Goal: Task Accomplishment & Management: Manage account settings

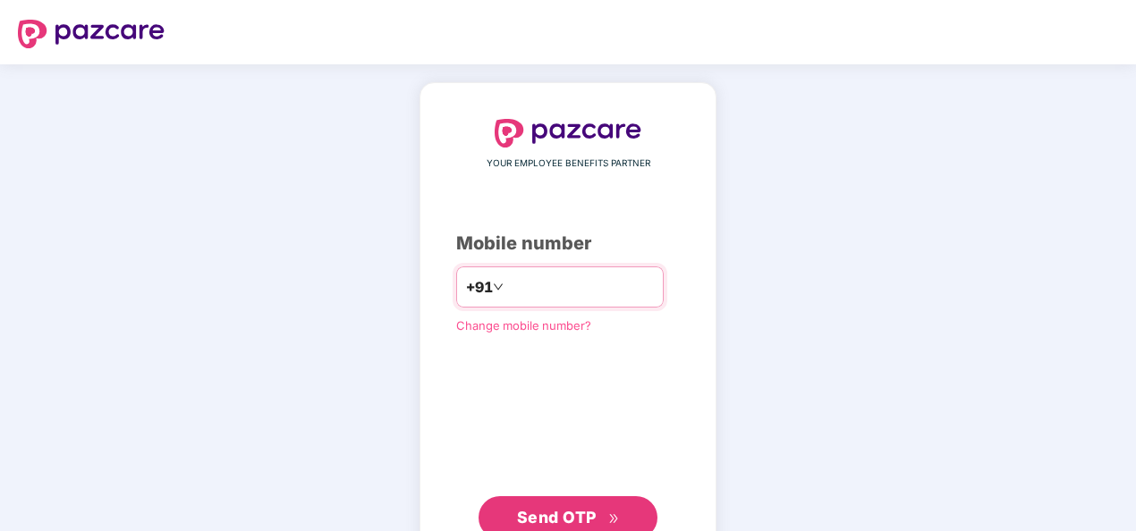
click at [507, 288] on input "**********" at bounding box center [580, 287] width 147 height 29
type input "**********"
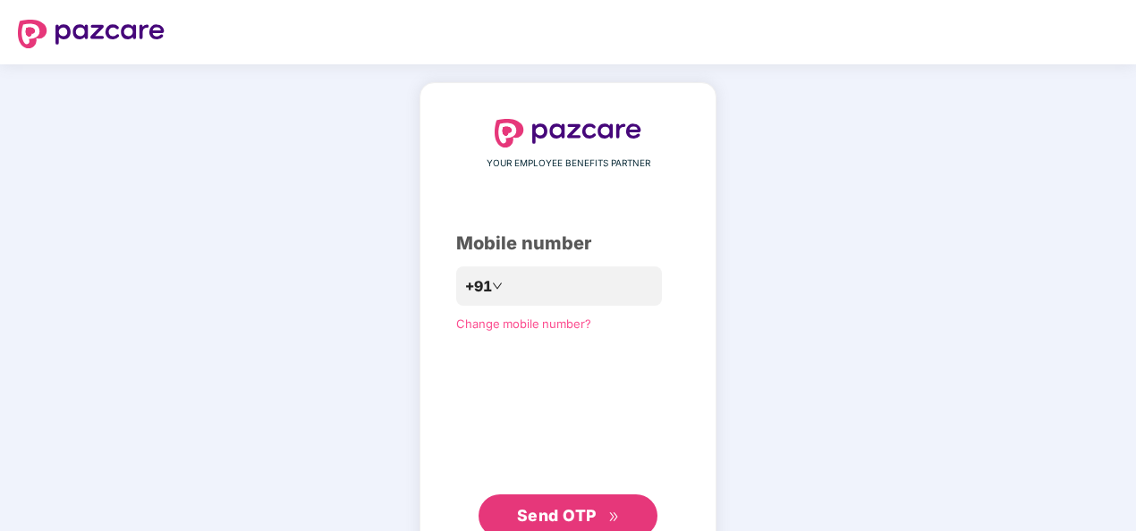
click at [667, 384] on div "**********" at bounding box center [568, 328] width 224 height 419
click at [594, 504] on span "Send OTP" at bounding box center [568, 516] width 103 height 25
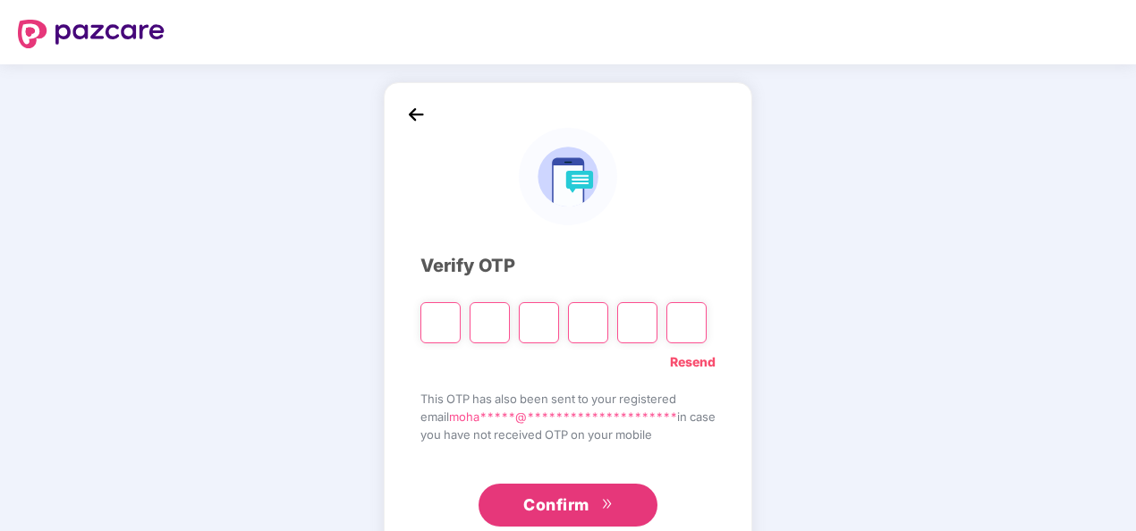
type input "*"
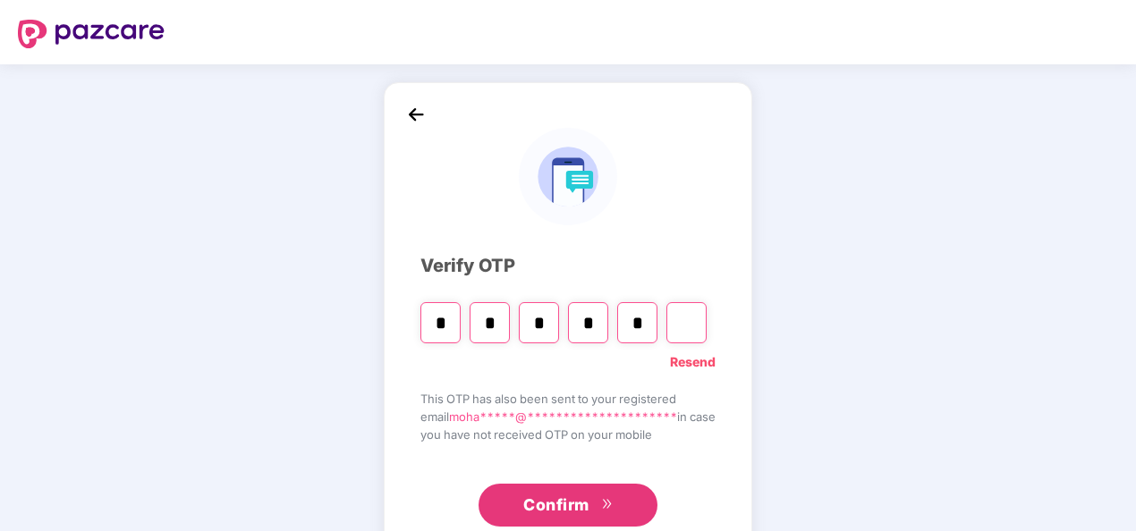
type input "*"
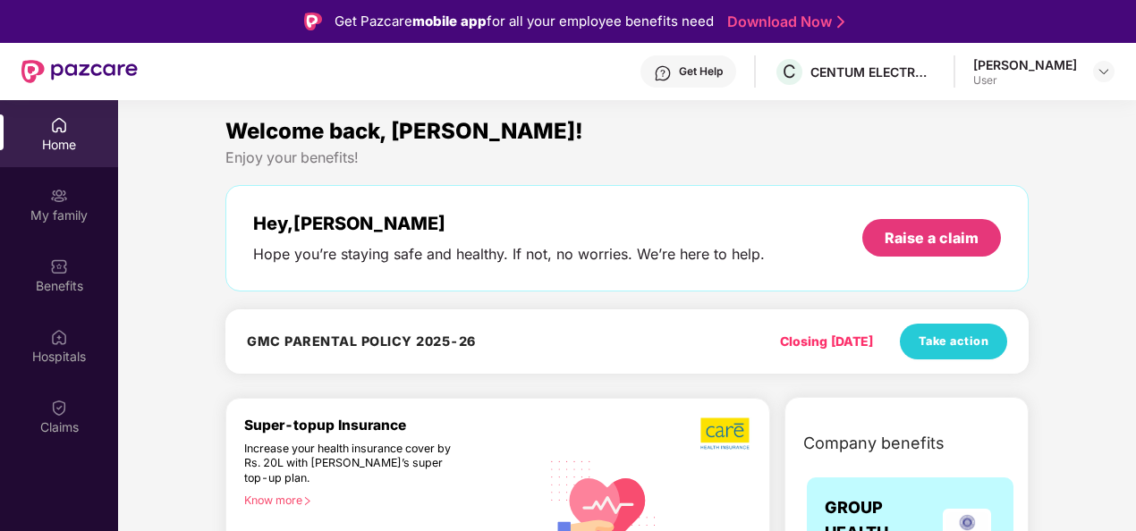
click at [620, 267] on div "Hey, [PERSON_NAME] you’re staying safe and healthy. If not, no worries. We’re h…" at bounding box center [626, 238] width 803 height 106
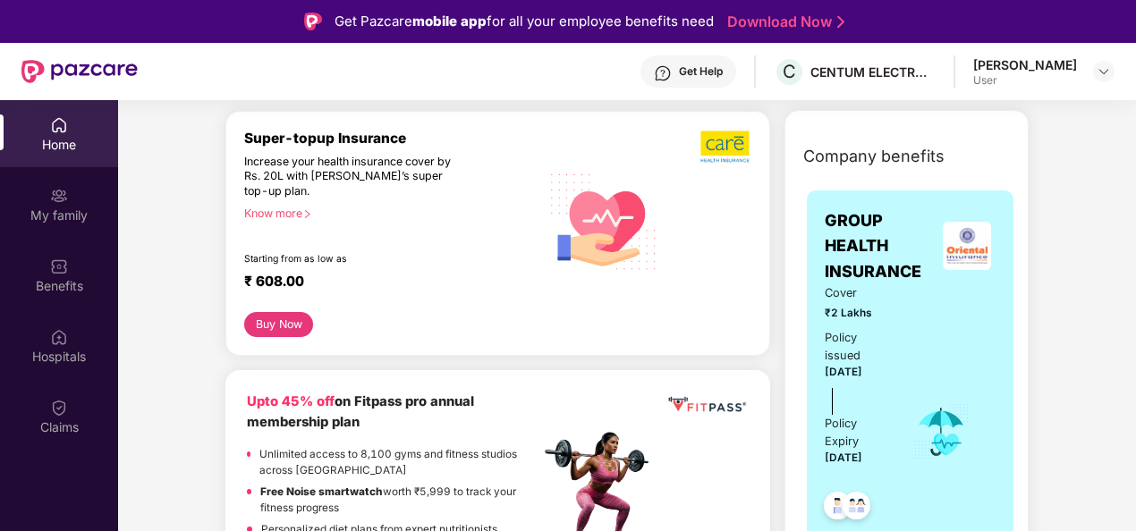
scroll to position [286, 0]
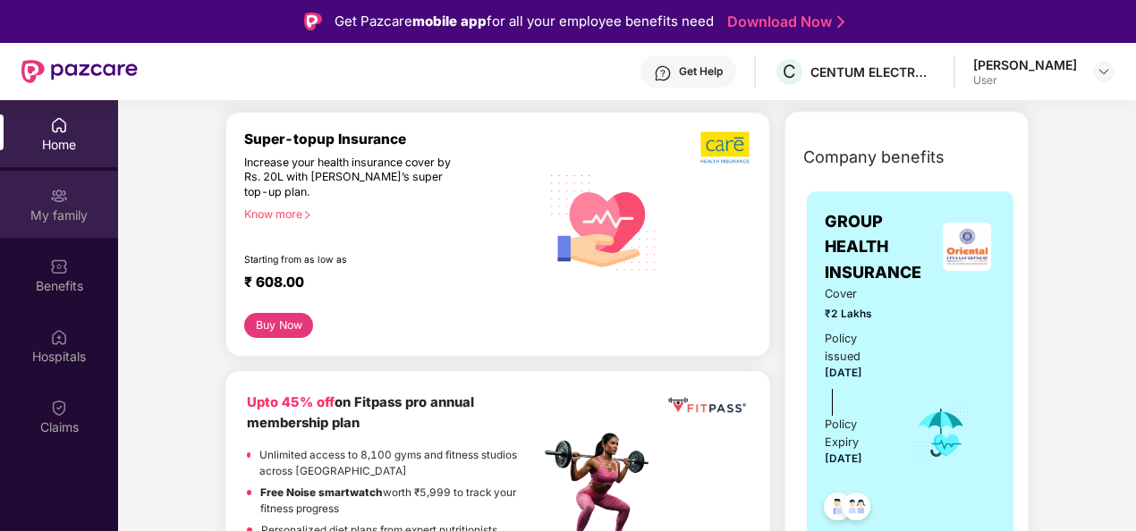
click at [72, 210] on div "My family" at bounding box center [59, 216] width 118 height 18
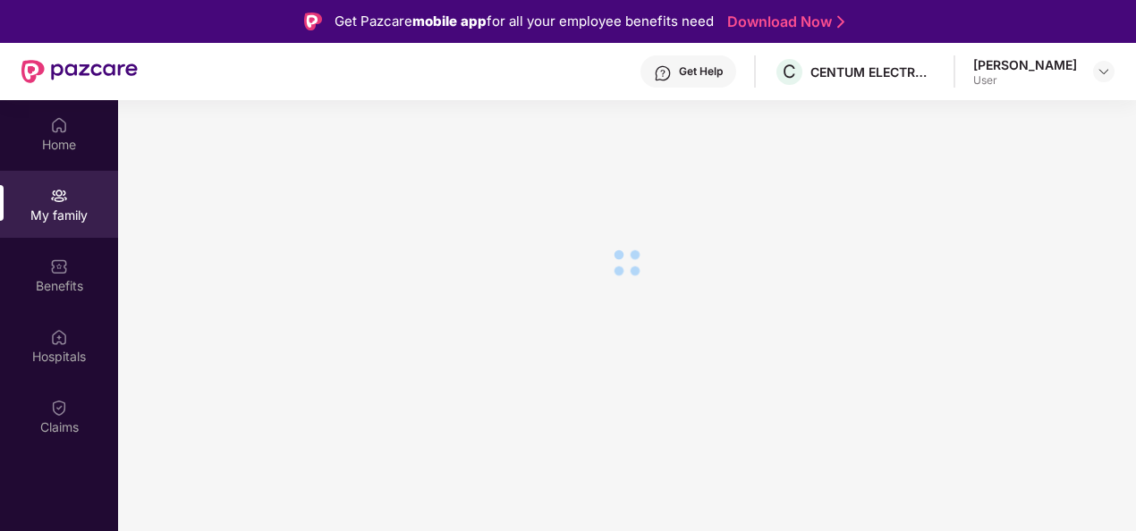
scroll to position [0, 0]
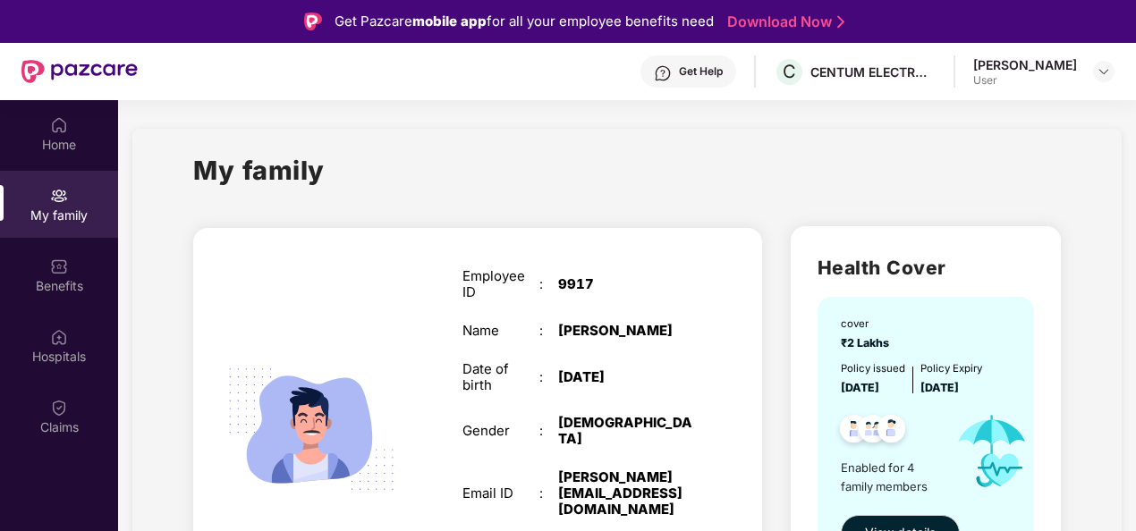
click at [317, 285] on div "SELF Employee ID : 9917 Name : [PERSON_NAME] Date of birth : [DEMOGRAPHIC_DATA]…" at bounding box center [477, 448] width 569 height 440
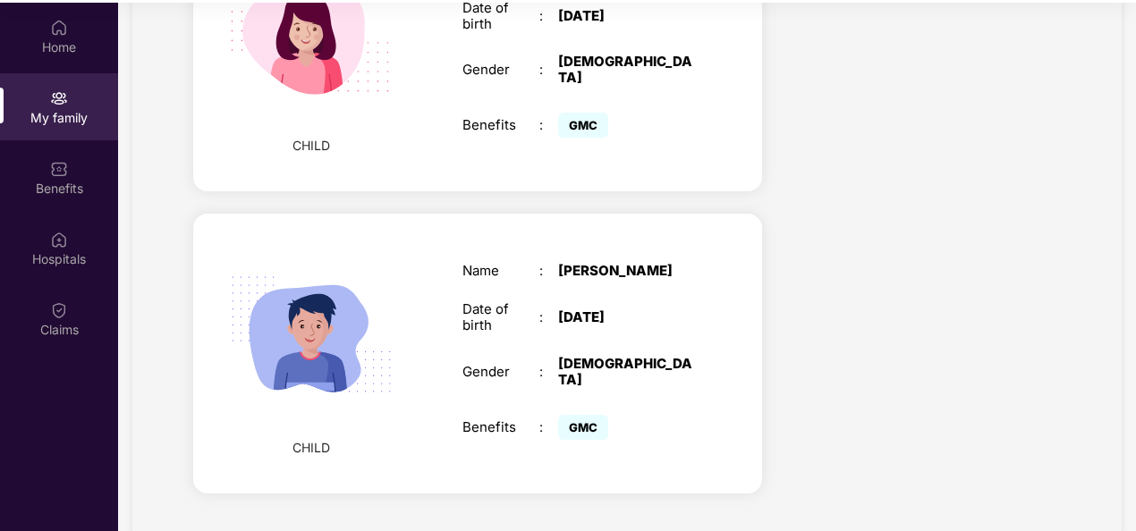
scroll to position [100, 0]
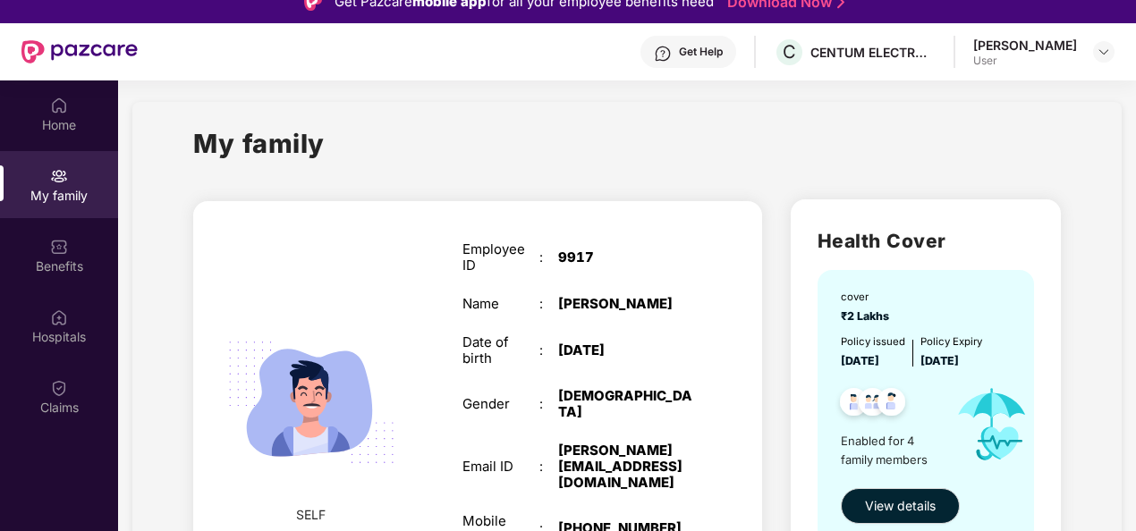
scroll to position [0, 0]
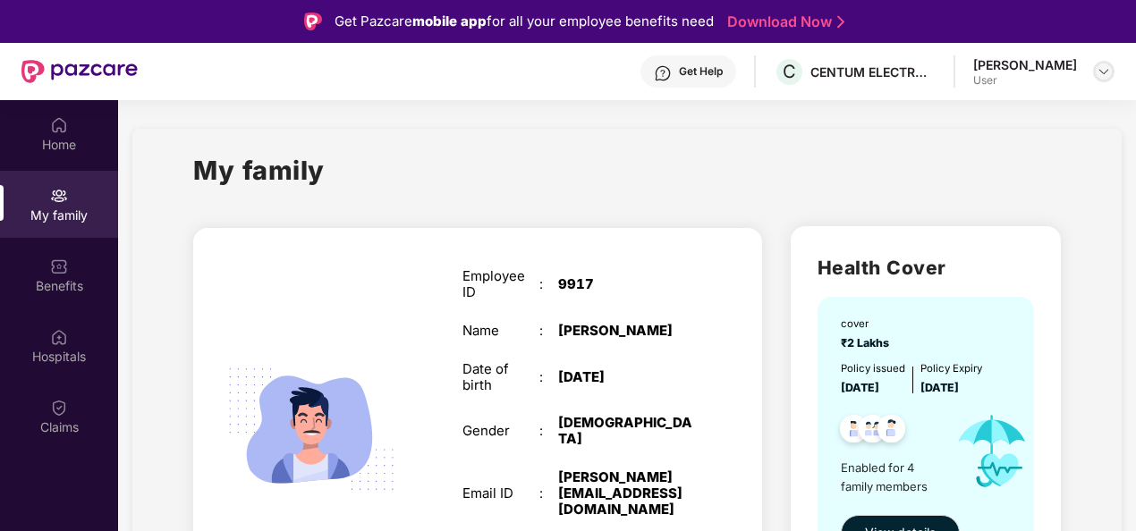
click at [1100, 72] on img at bounding box center [1103, 71] width 14 height 14
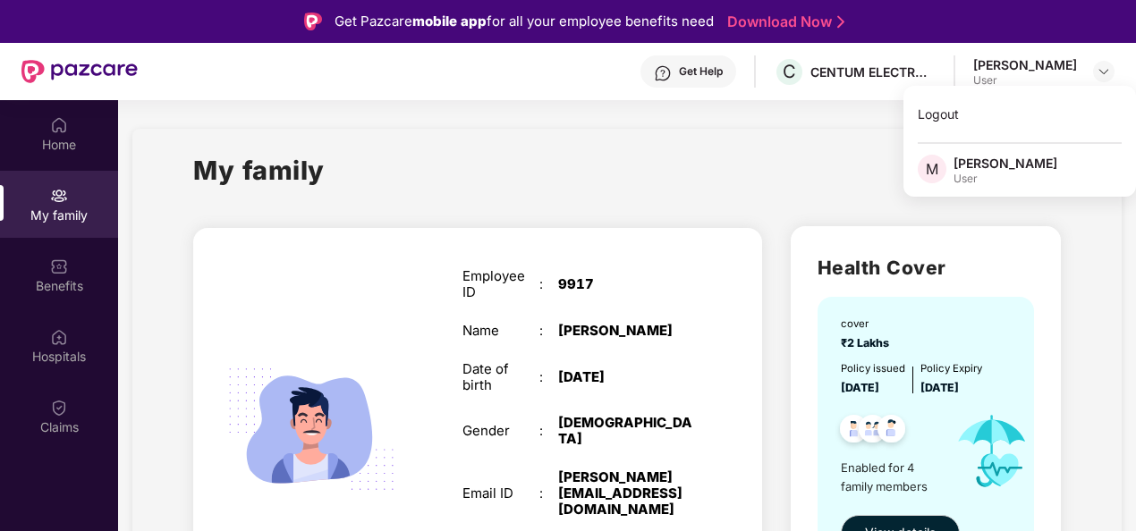
click at [618, 172] on div "My family" at bounding box center [626, 181] width 867 height 62
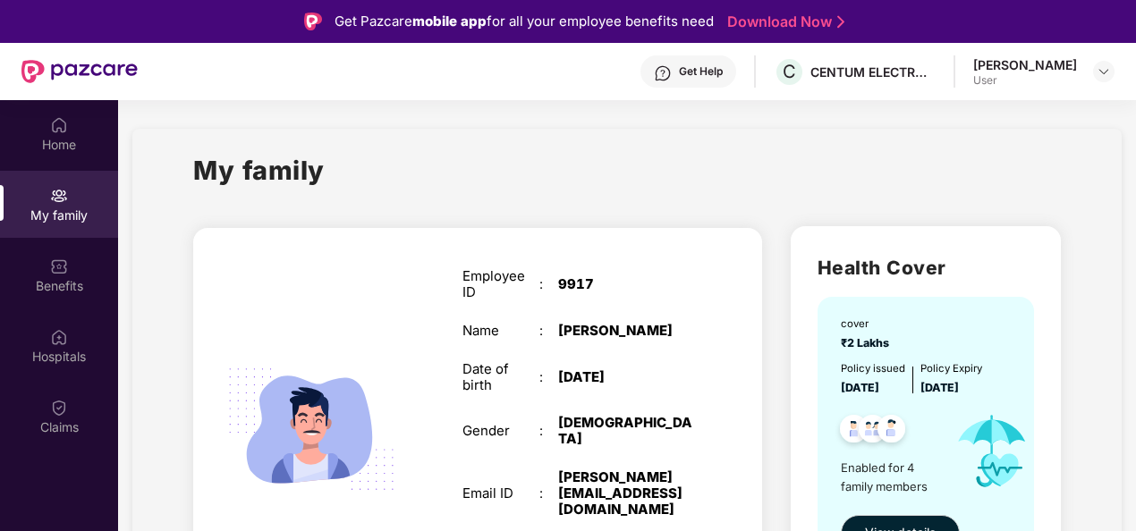
click at [618, 172] on div "My family" at bounding box center [626, 181] width 867 height 62
click at [48, 289] on div "Benefits" at bounding box center [59, 286] width 118 height 18
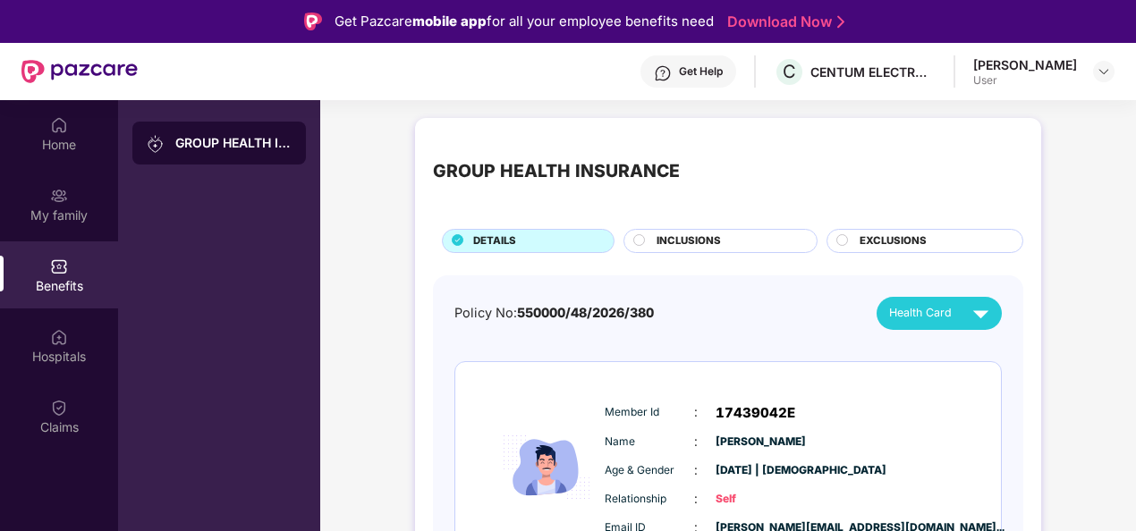
click at [739, 305] on div "Policy No: 550000/48/2026/380 Health Card" at bounding box center [727, 313] width 547 height 33
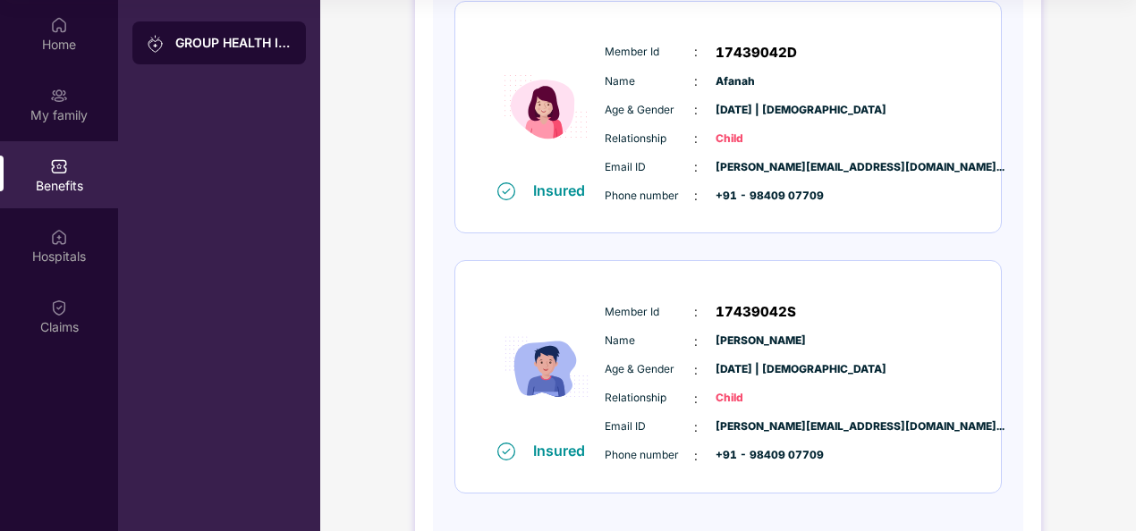
scroll to position [778, 0]
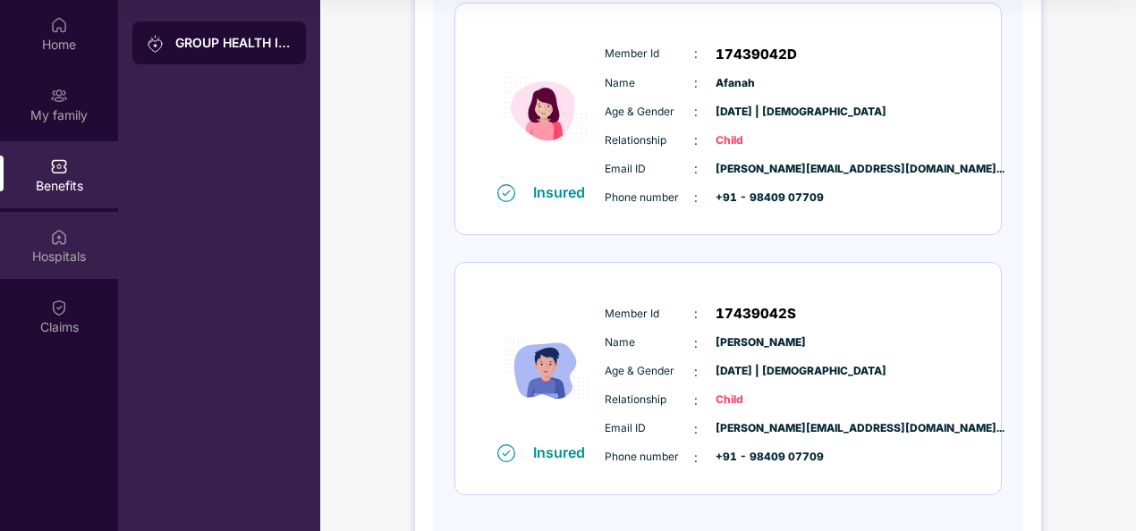
click at [72, 234] on div "Hospitals" at bounding box center [59, 245] width 118 height 67
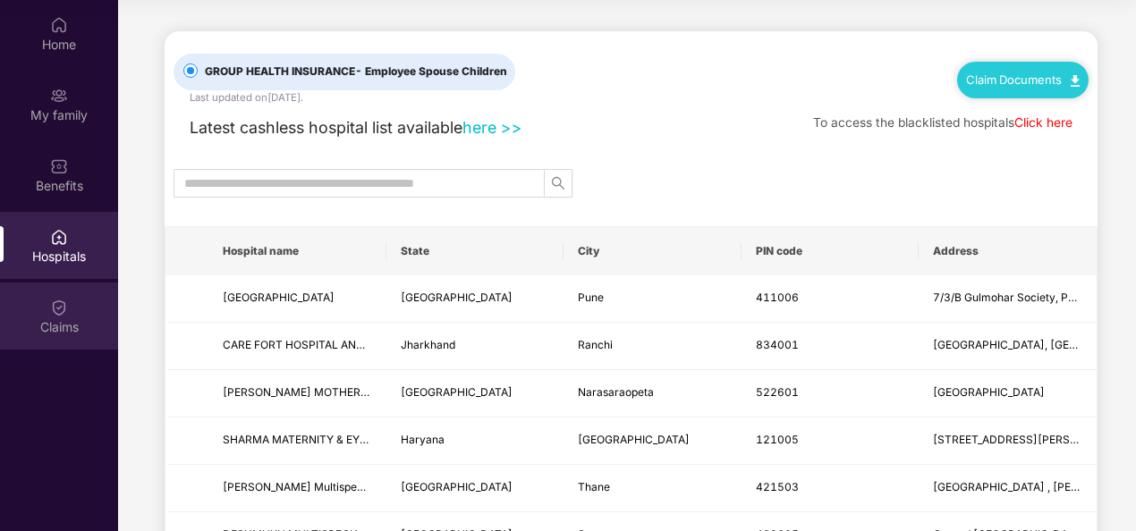
click at [70, 310] on div "Claims" at bounding box center [59, 316] width 118 height 67
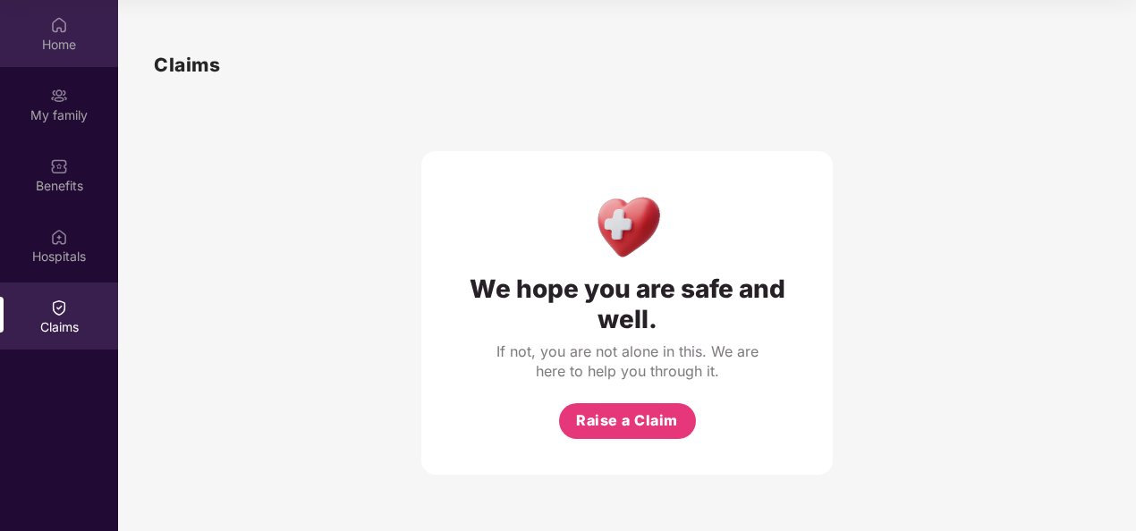
click at [56, 25] on img at bounding box center [59, 25] width 18 height 18
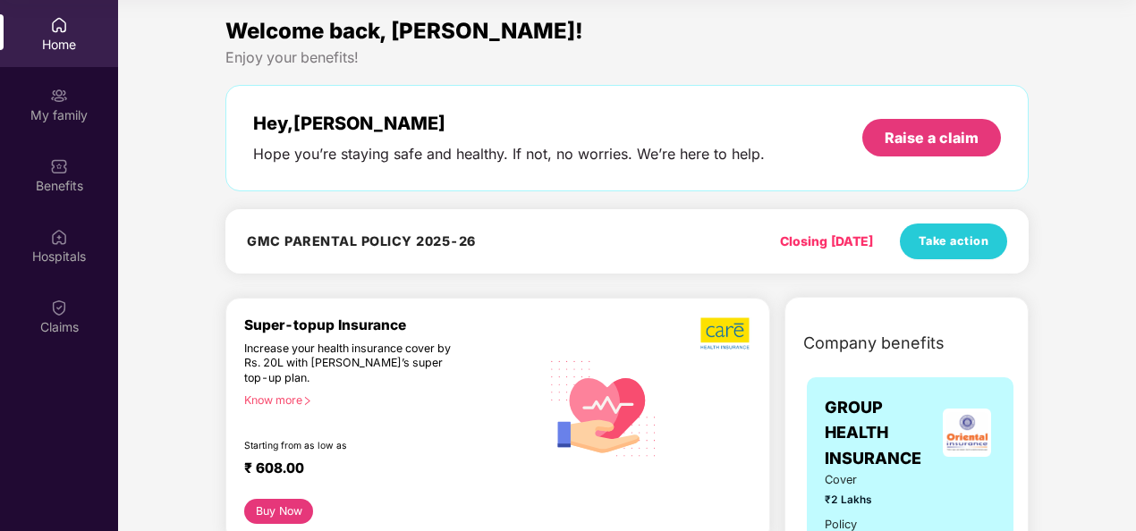
click at [837, 21] on div "Welcome back, [PERSON_NAME]!" at bounding box center [626, 31] width 803 height 34
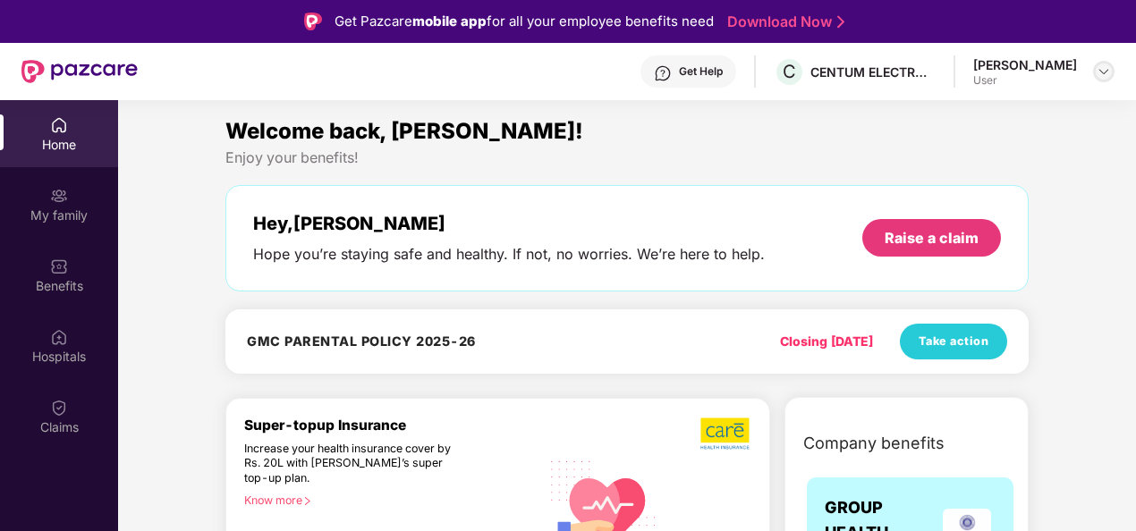
click at [1098, 61] on div at bounding box center [1103, 71] width 21 height 21
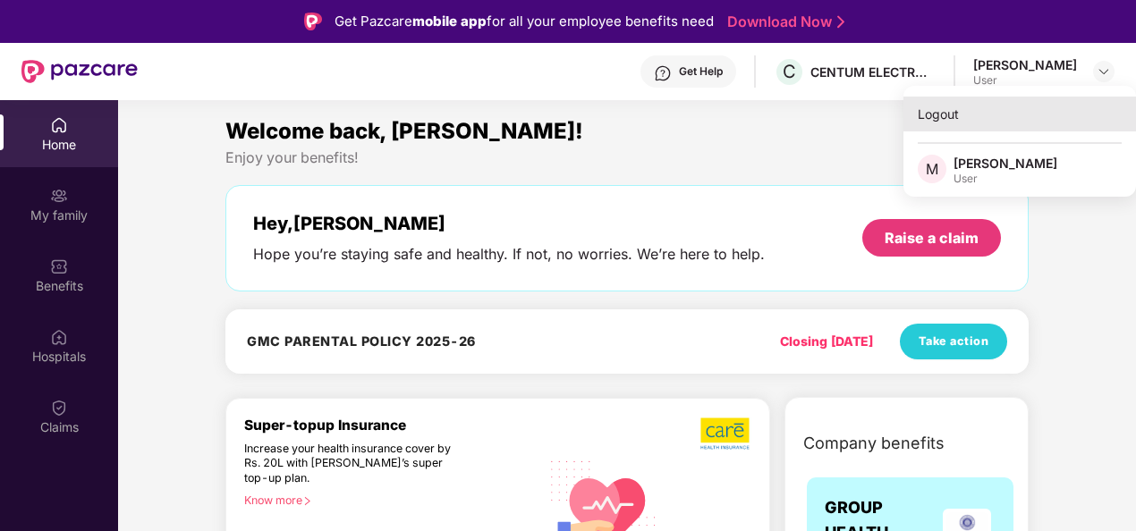
click at [933, 111] on div "Logout" at bounding box center [1019, 114] width 233 height 35
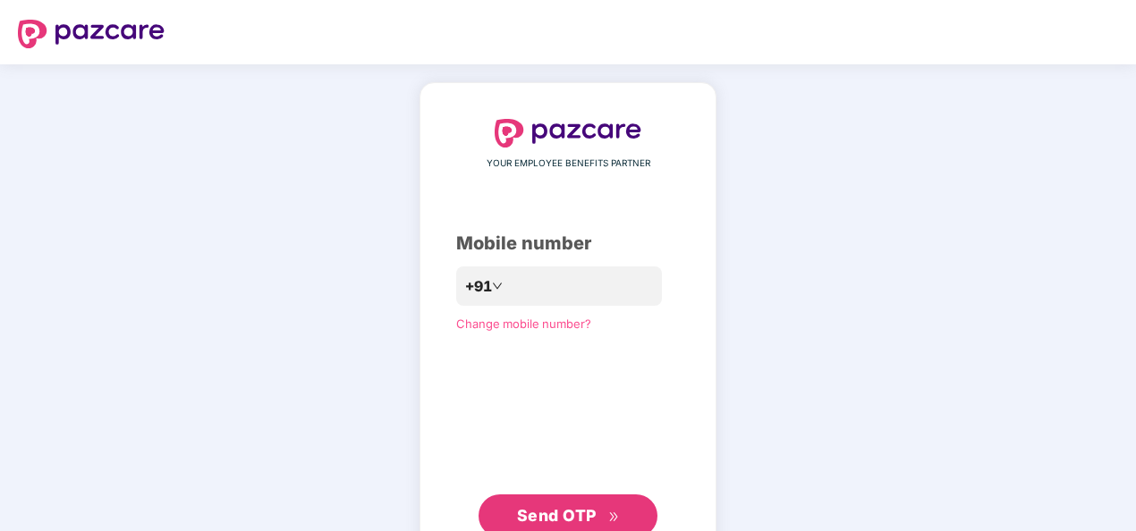
click at [692, 110] on div "YOUR EMPLOYEE BENEFITS PARTNER Mobile number +91 Change mobile number? Send OTP" at bounding box center [567, 328] width 297 height 492
